Goal: Information Seeking & Learning: Find specific fact

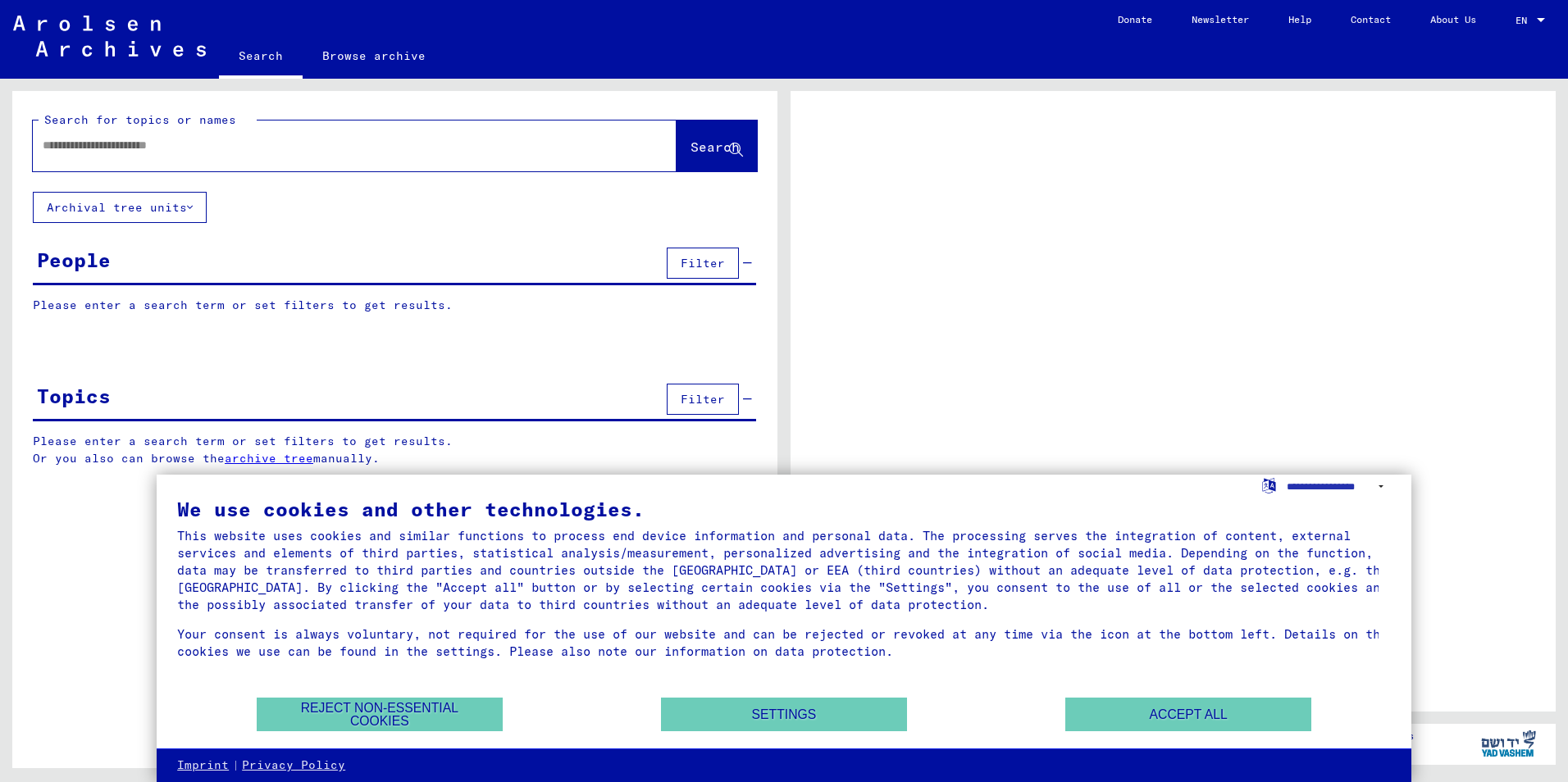
click at [65, 142] on input "text" at bounding box center [340, 146] width 594 height 17
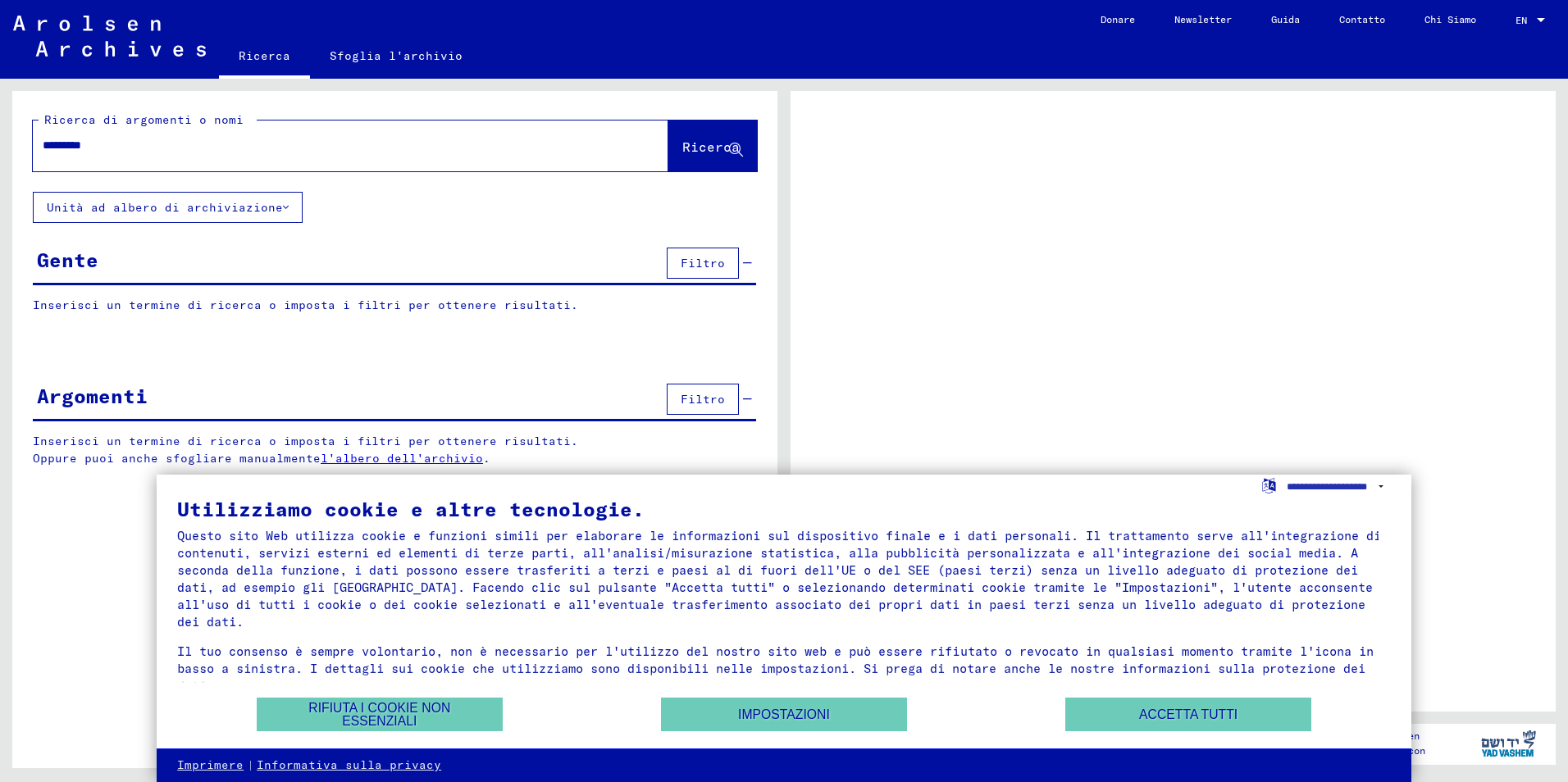
type input "*********"
click at [722, 150] on span "Ricerca" at bounding box center [710, 146] width 58 height 16
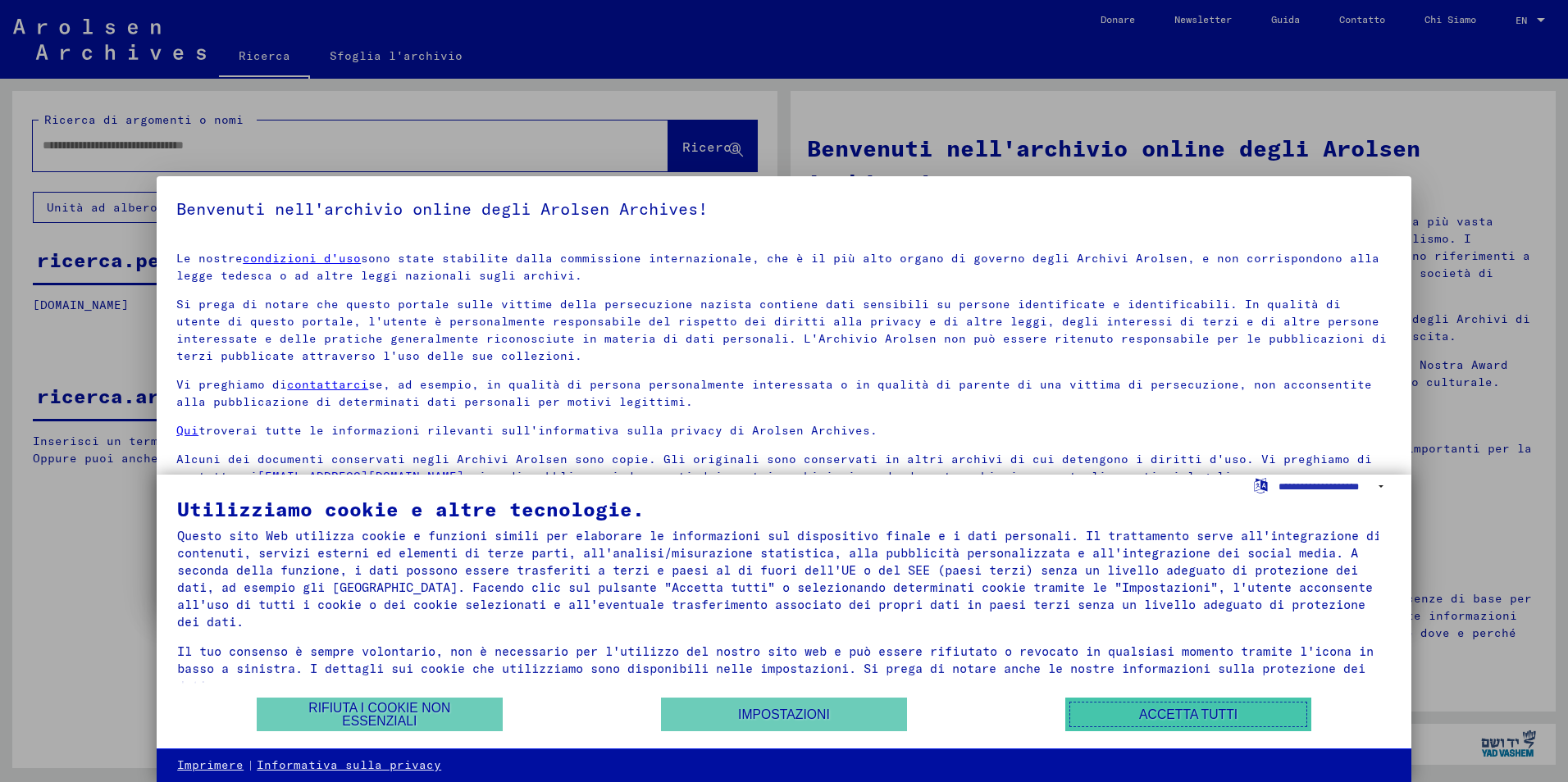
click at [1241, 717] on button "Accetta tutti" at bounding box center [1188, 714] width 246 height 34
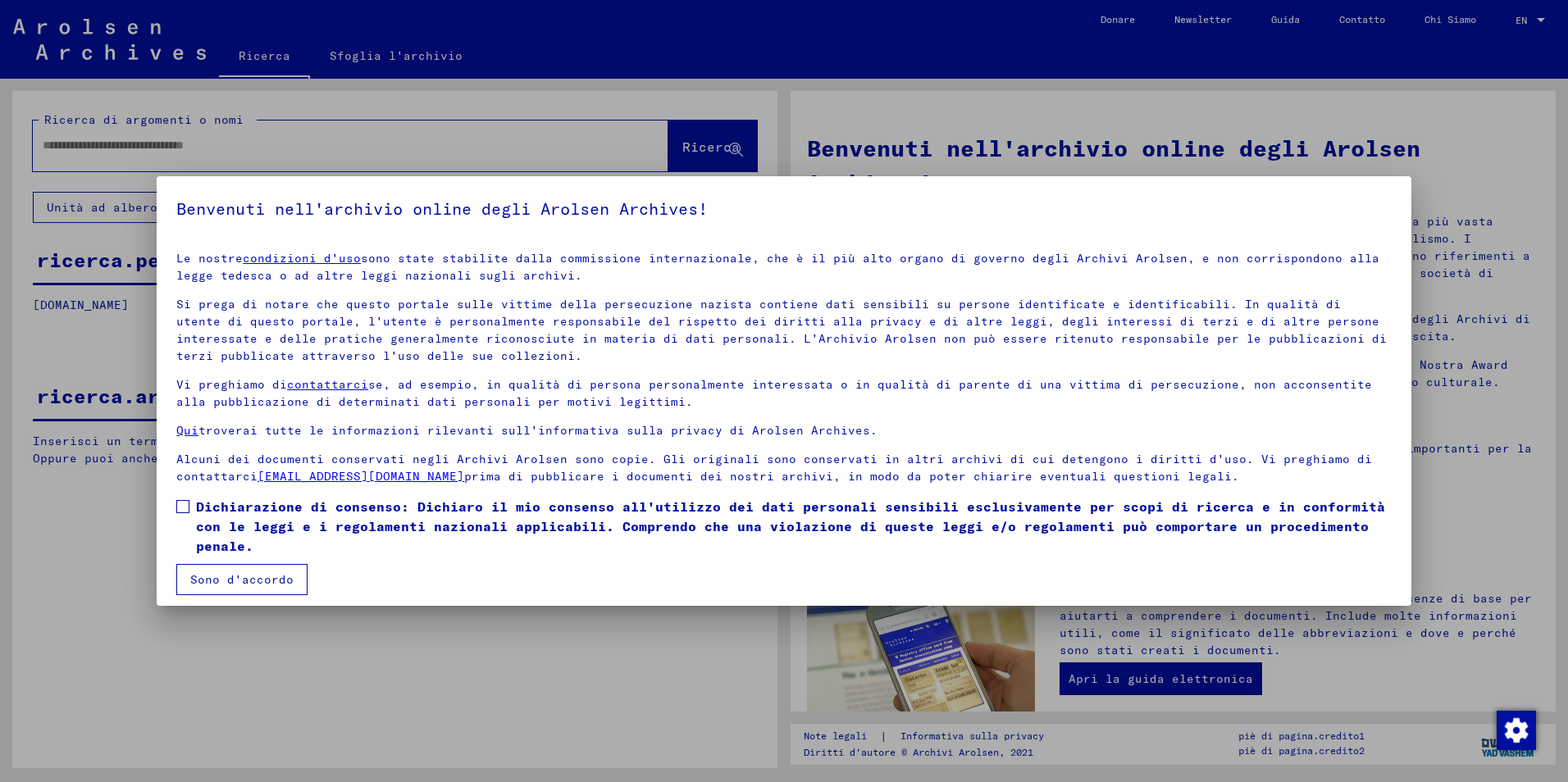
click at [177, 502] on span at bounding box center [183, 506] width 13 height 13
click at [220, 583] on button "Sono d'accordo" at bounding box center [242, 580] width 131 height 31
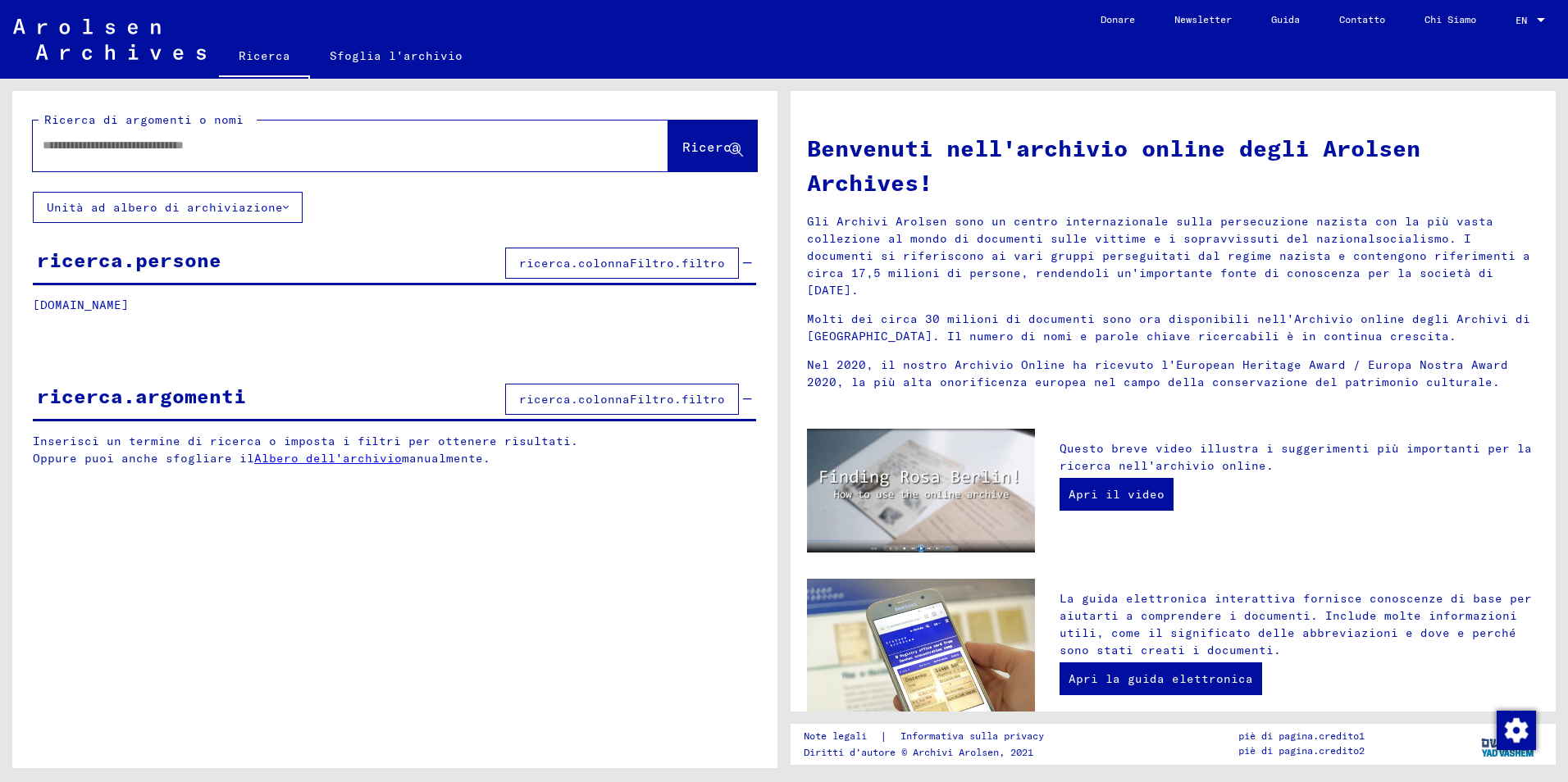
click at [88, 149] on input "text" at bounding box center [331, 146] width 576 height 17
type input "*********"
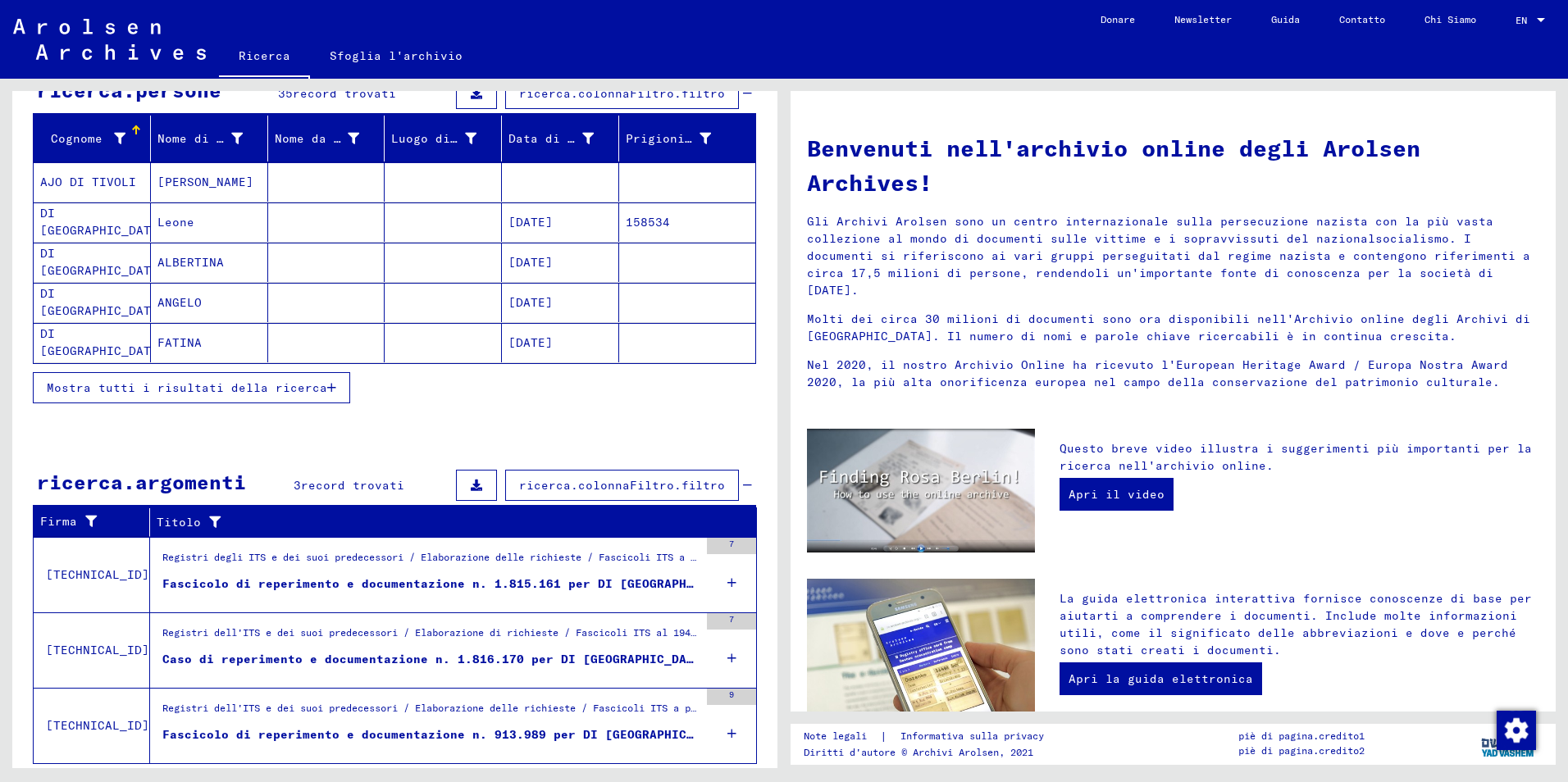
scroll to position [171, 0]
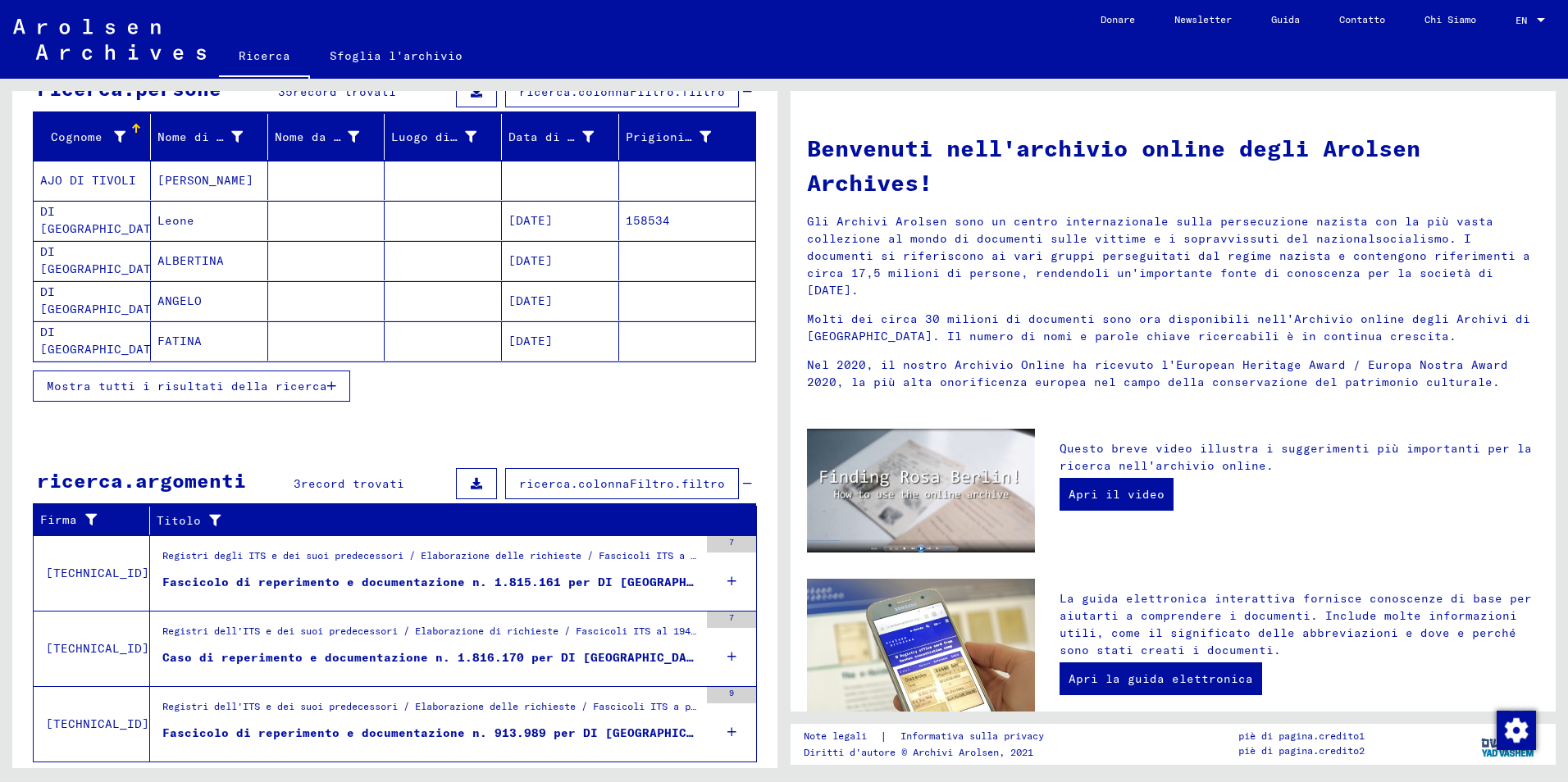
click at [203, 385] on span "Mostra tutti i risultati della ricerca" at bounding box center [187, 386] width 281 height 15
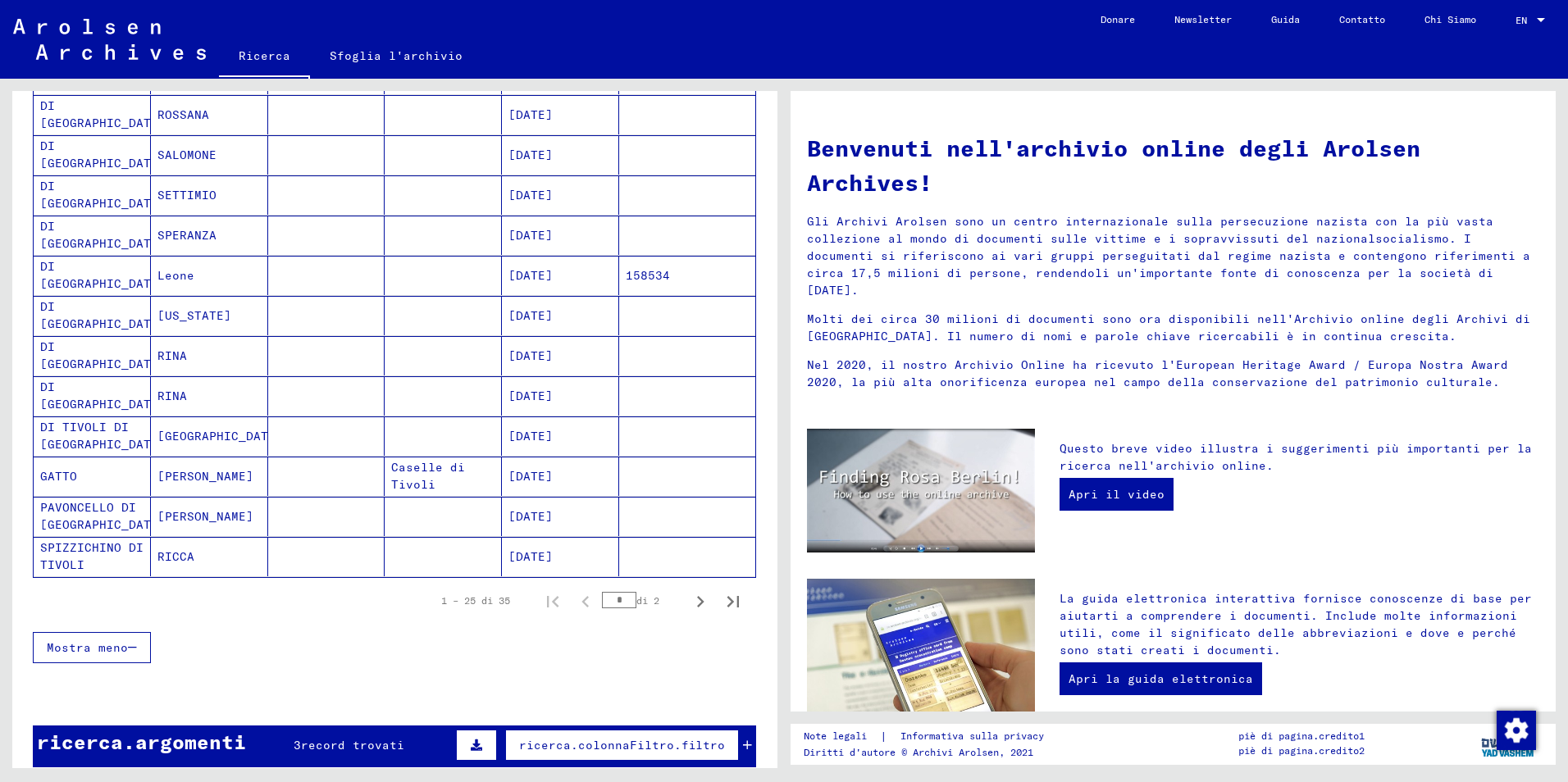
scroll to position [767, 0]
